Goal: Information Seeking & Learning: Learn about a topic

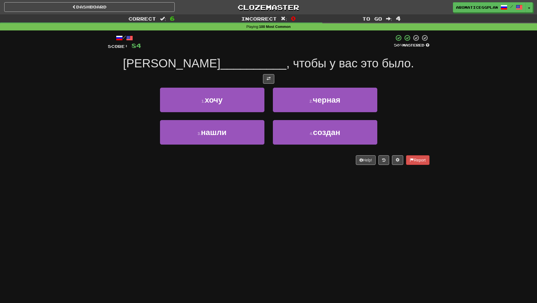
click at [109, 128] on div "3 . нашли 4 . создан" at bounding box center [268, 136] width 338 height 32
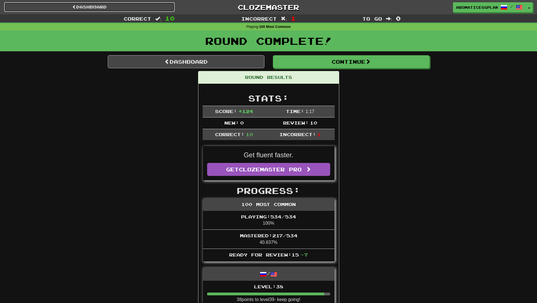
click at [122, 9] on link "Dashboard" at bounding box center [89, 7] width 170 height 10
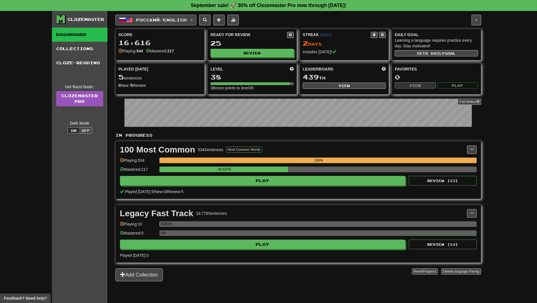
click at [162, 18] on span "Русский / English" at bounding box center [161, 19] width 51 height 5
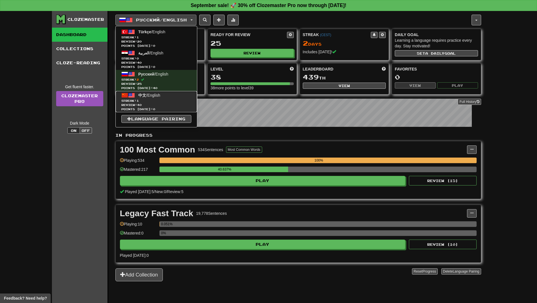
click at [167, 95] on link "中文 / English Streak: 1 Review: 40 Points [DATE]: 0" at bounding box center [156, 101] width 81 height 21
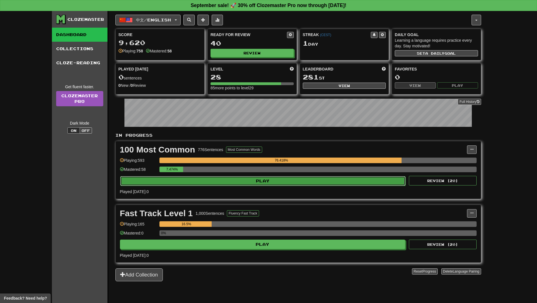
click at [266, 179] on button "Play" at bounding box center [262, 181] width 285 height 10
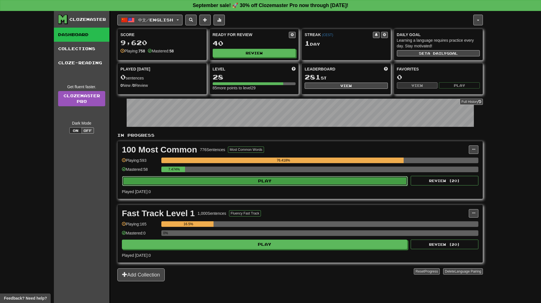
select select "**"
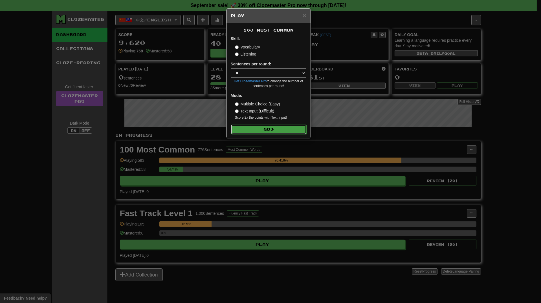
click at [270, 131] on button "Go" at bounding box center [269, 130] width 76 height 10
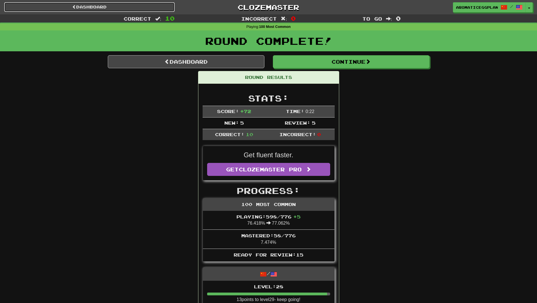
click at [100, 5] on link "Dashboard" at bounding box center [89, 7] width 170 height 10
